Goal: Task Accomplishment & Management: Use online tool/utility

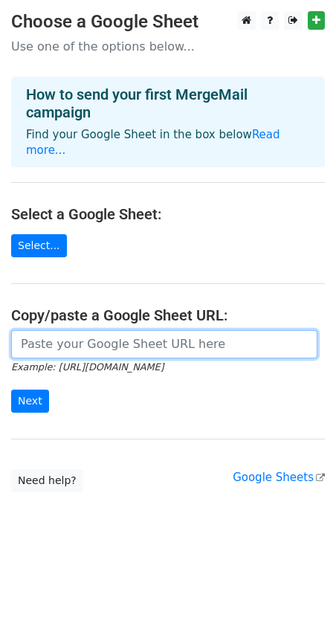
click at [77, 330] on input "url" at bounding box center [164, 344] width 307 height 28
paste input "https://docs.google.com/spreadsheets/d/1RJWstwMTpum8pbgWzfQZh71MhtVj50qVhHFcnI9…"
type input "https://docs.google.com/spreadsheets/d/1RJWstwMTpum8pbgWzfQZh71MhtVj50qVhHFcnI9…"
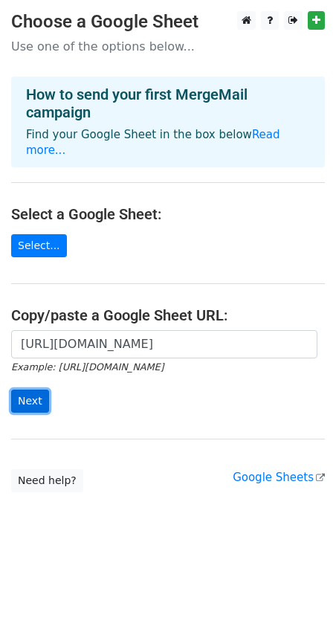
scroll to position [0, 0]
click at [41, 390] on input "Next" at bounding box center [30, 401] width 38 height 23
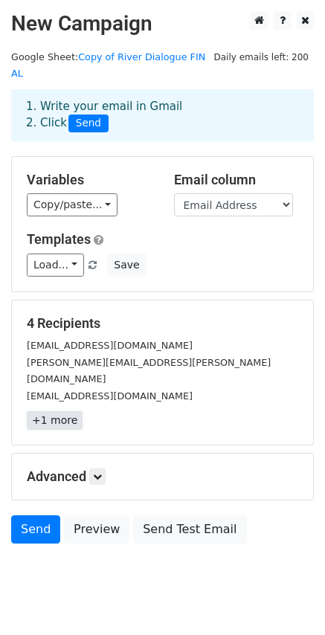
click at [53, 411] on link "+1 more" at bounding box center [55, 420] width 56 height 19
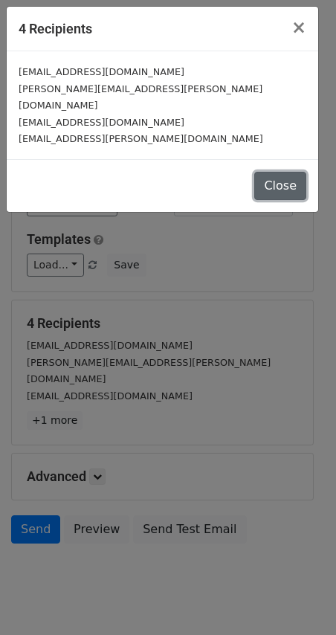
click at [273, 173] on button "Close" at bounding box center [280, 186] width 52 height 28
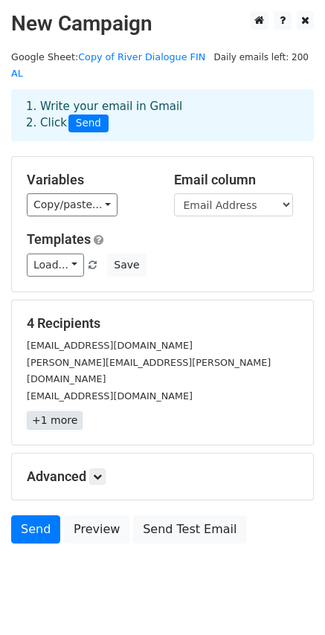
click at [55, 411] on link "+1 more" at bounding box center [55, 420] width 56 height 19
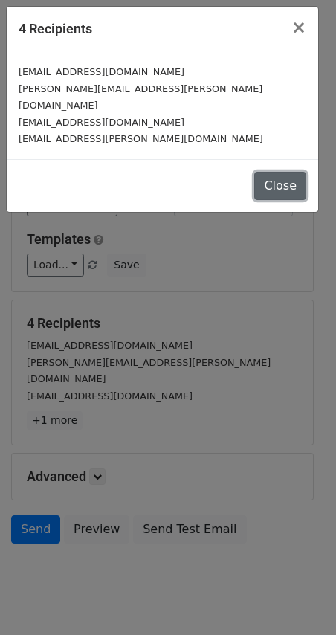
click at [275, 174] on button "Close" at bounding box center [280, 186] width 52 height 28
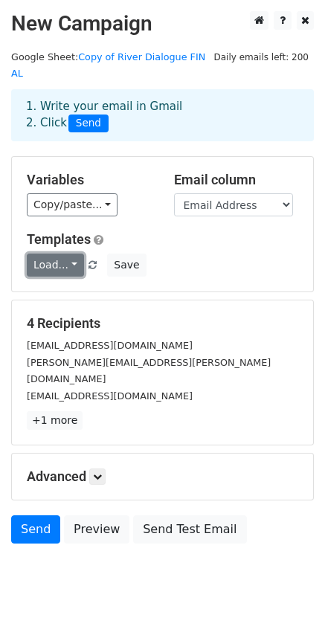
click at [72, 254] on link "Load..." at bounding box center [55, 265] width 57 height 23
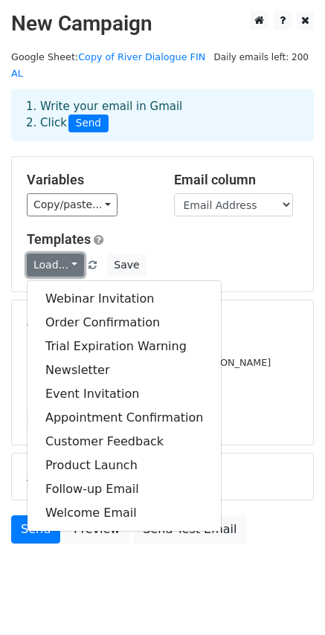
click at [72, 254] on link "Load..." at bounding box center [55, 265] width 57 height 23
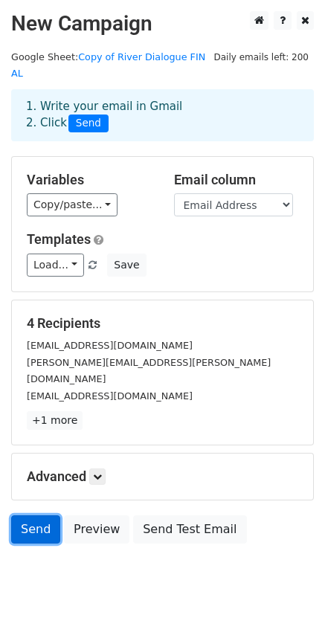
click at [31, 516] on link "Send" at bounding box center [35, 530] width 49 height 28
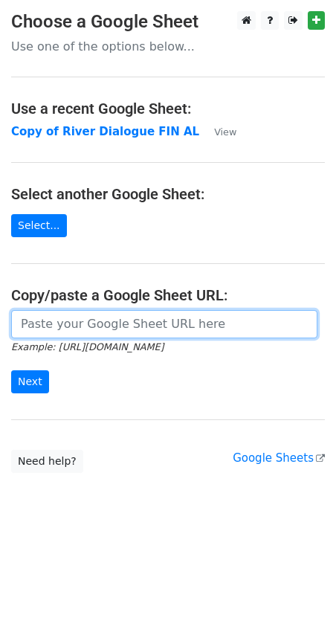
click at [71, 325] on input "url" at bounding box center [164, 324] width 307 height 28
paste input "https://docs.google.com/spreadsheets/d/1RJWstwMTpum8pbgWzfQZh71MhtVj50qVhHFcnI9…"
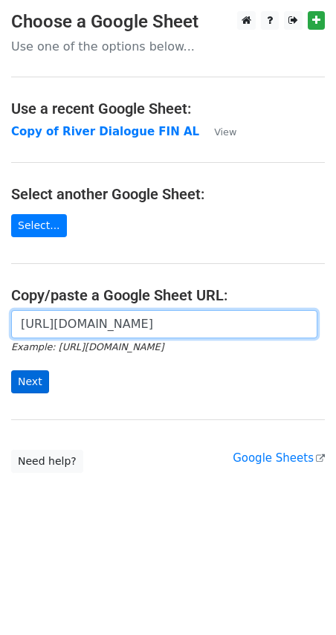
type input "https://docs.google.com/spreadsheets/d/1RJWstwMTpum8pbgWzfQZh71MhtVj50qVhHFcnI9…"
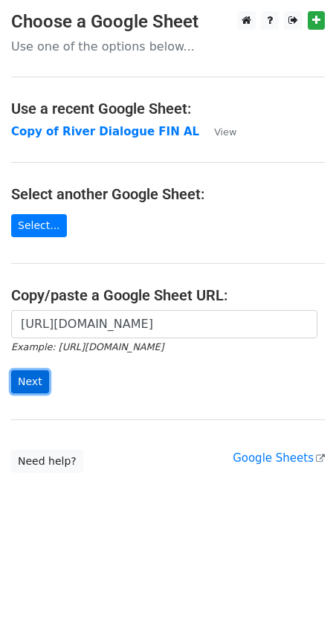
click at [28, 383] on input "Next" at bounding box center [30, 381] width 38 height 23
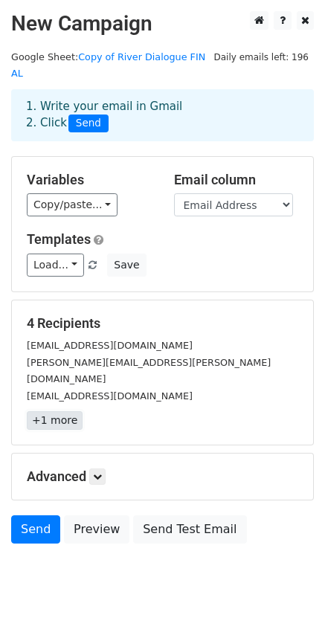
click at [62, 411] on link "+1 more" at bounding box center [55, 420] width 56 height 19
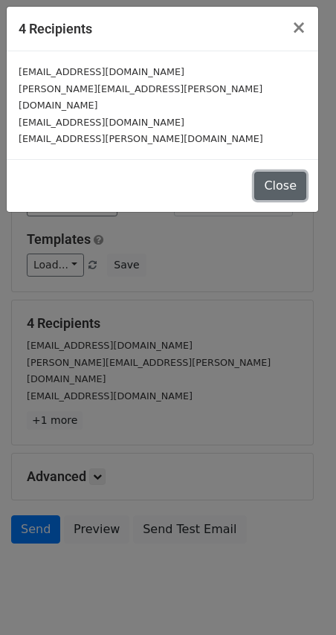
click at [282, 175] on button "Close" at bounding box center [280, 186] width 52 height 28
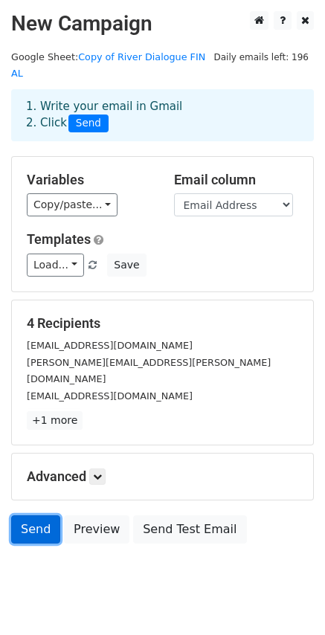
click at [19, 516] on link "Send" at bounding box center [35, 530] width 49 height 28
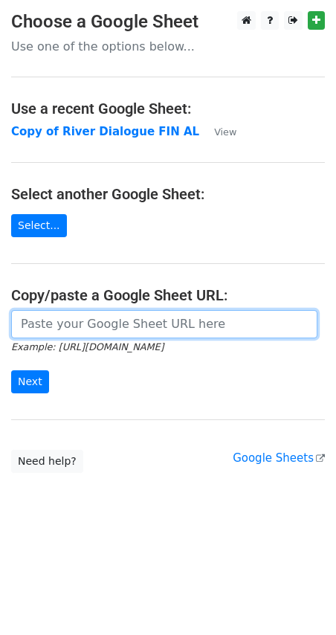
click at [123, 326] on input "url" at bounding box center [164, 324] width 307 height 28
paste input "https://docs.google.com/spreadsheets/d/1t1p_xNlwHFRsPO4sUfo1v7oFm0iQKQkyTqVXaBC…"
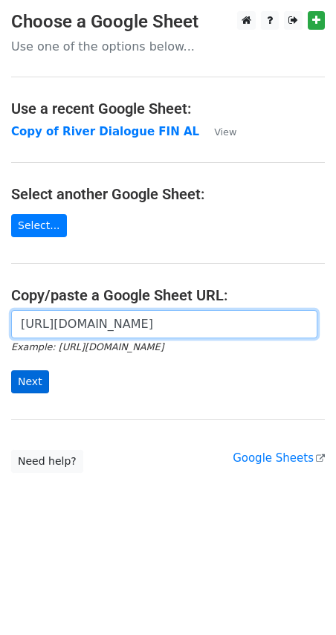
type input "https://docs.google.com/spreadsheets/d/1t1p_xNlwHFRsPO4sUfo1v7oFm0iQKQkyTqVXaBC…"
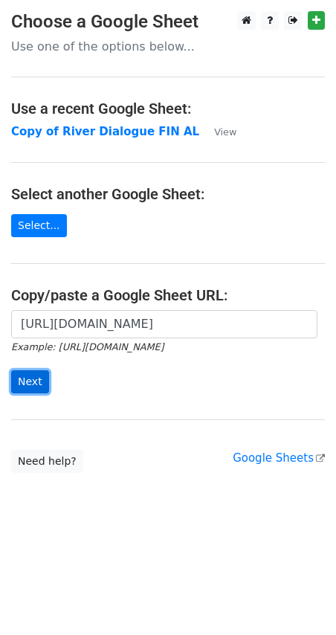
click at [34, 385] on input "Next" at bounding box center [30, 381] width 38 height 23
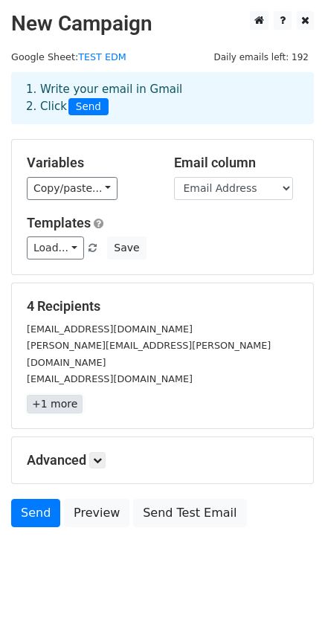
click at [64, 395] on link "+1 more" at bounding box center [55, 404] width 56 height 19
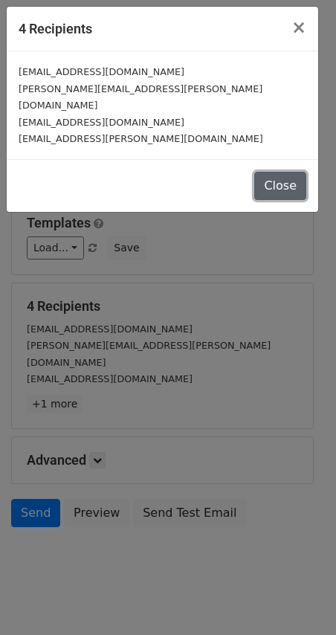
click at [278, 173] on button "Close" at bounding box center [280, 186] width 52 height 28
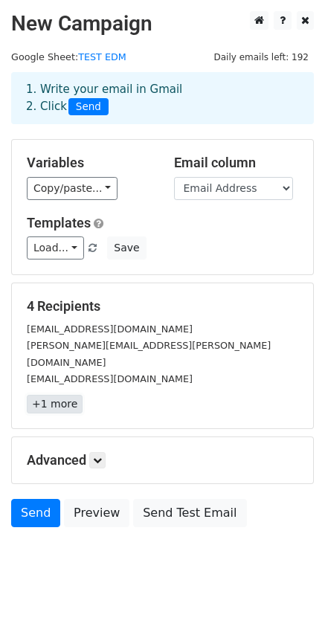
click at [54, 395] on link "+1 more" at bounding box center [55, 404] width 56 height 19
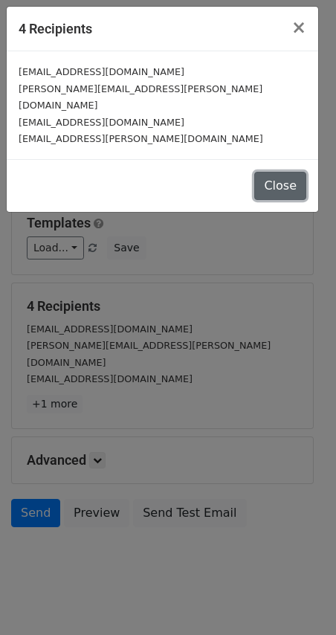
click at [279, 172] on button "Close" at bounding box center [280, 186] width 52 height 28
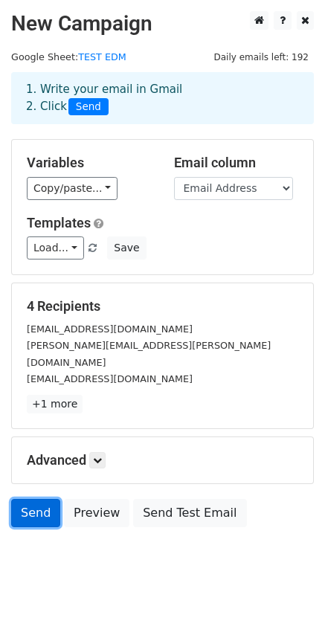
click at [34, 504] on link "Send" at bounding box center [35, 513] width 49 height 28
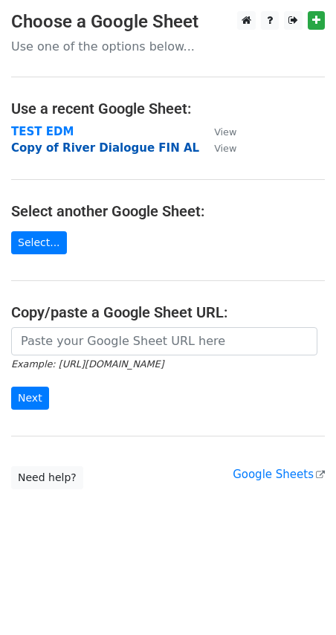
click at [148, 149] on strong "Copy of River Dialogue FIN AL" at bounding box center [105, 147] width 188 height 13
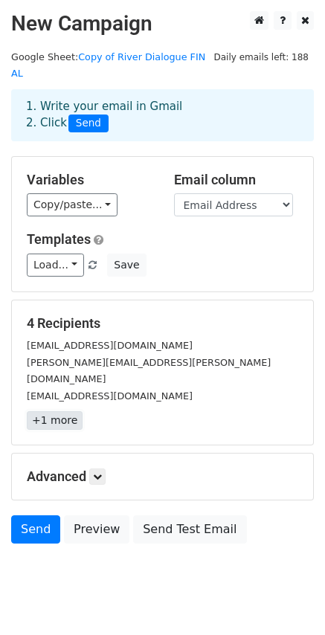
click at [62, 411] on link "+1 more" at bounding box center [55, 420] width 56 height 19
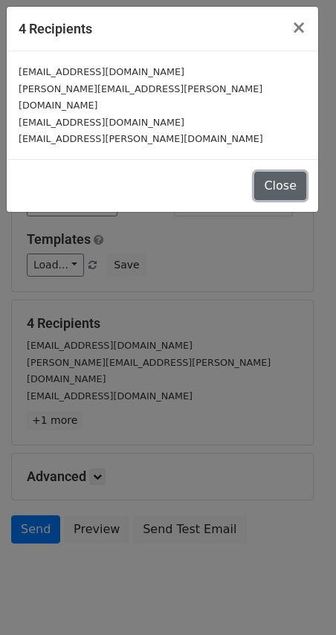
click at [278, 173] on button "Close" at bounding box center [280, 186] width 52 height 28
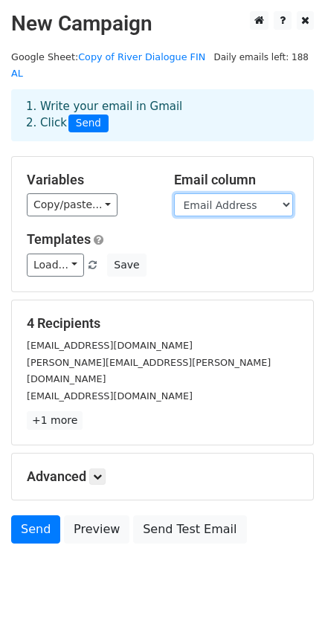
click at [247, 193] on select "Email Address FirstName SessionTime SpeakingDate RoomLocation ArrivalTime AVReq…" at bounding box center [233, 204] width 119 height 23
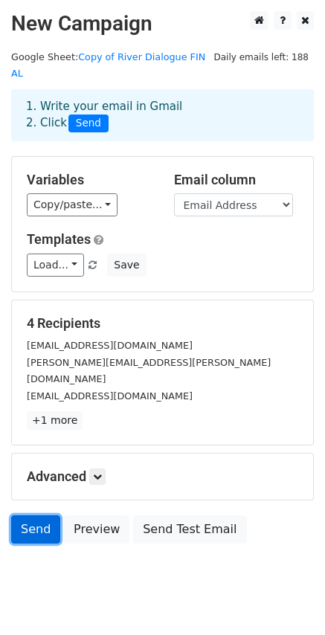
click at [29, 516] on link "Send" at bounding box center [35, 530] width 49 height 28
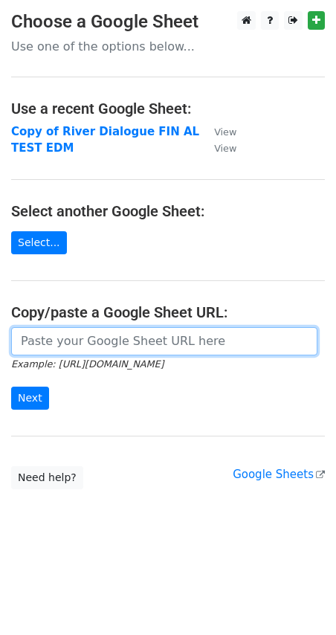
click at [94, 342] on input "url" at bounding box center [164, 341] width 307 height 28
paste input "[URL][DOMAIN_NAME]"
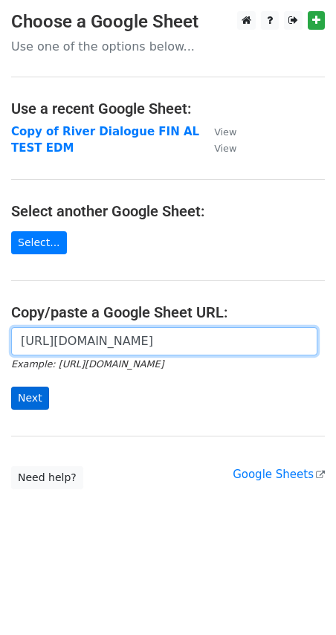
type input "[URL][DOMAIN_NAME]"
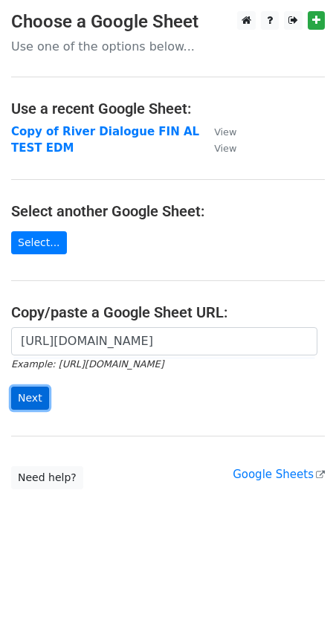
scroll to position [0, 0]
click at [31, 398] on input "Next" at bounding box center [30, 398] width 38 height 23
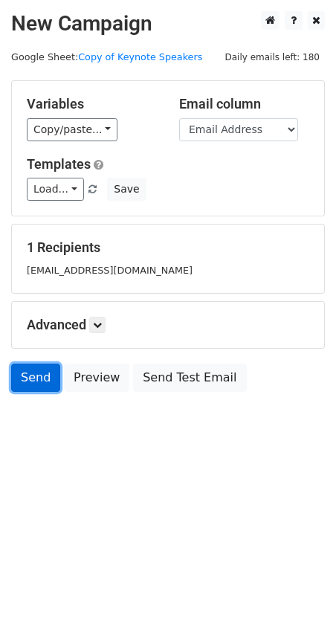
click at [25, 385] on link "Send" at bounding box center [35, 378] width 49 height 28
click at [29, 379] on link "Send" at bounding box center [35, 378] width 49 height 28
